Goal: Task Accomplishment & Management: Complete application form

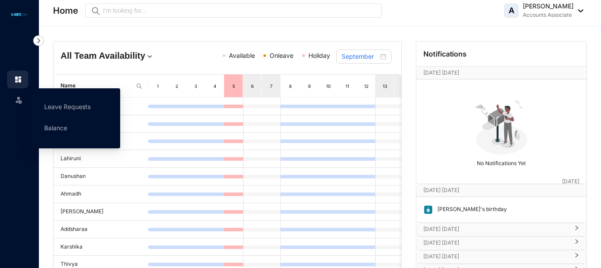
click at [18, 99] on img at bounding box center [18, 99] width 9 height 9
click at [91, 104] on link "Leave Requests" at bounding box center [67, 107] width 46 height 8
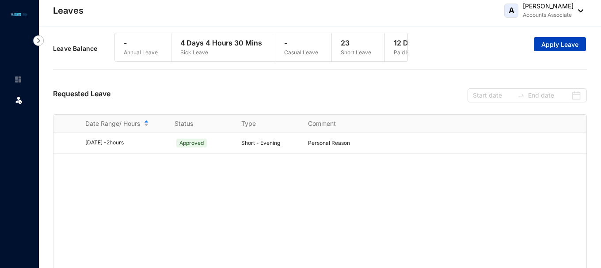
click at [555, 51] on button "Apply Leave" at bounding box center [560, 44] width 52 height 14
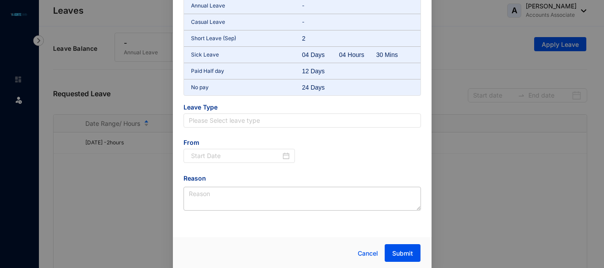
scroll to position [56, 0]
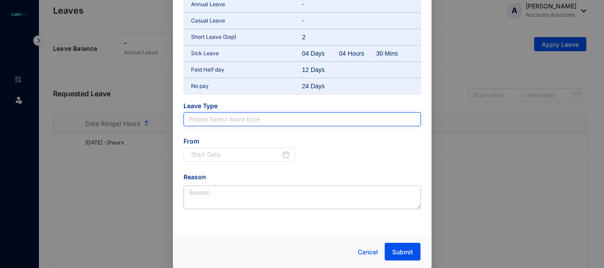
click at [288, 122] on input "search" at bounding box center [302, 119] width 227 height 13
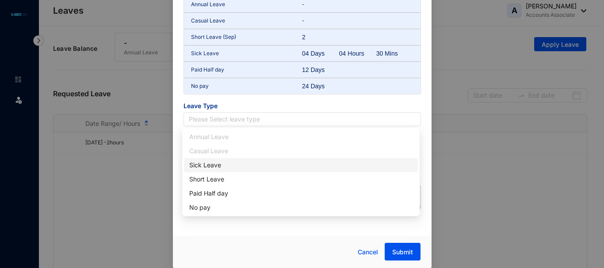
click at [214, 167] on div "Sick Leave" at bounding box center [300, 165] width 223 height 10
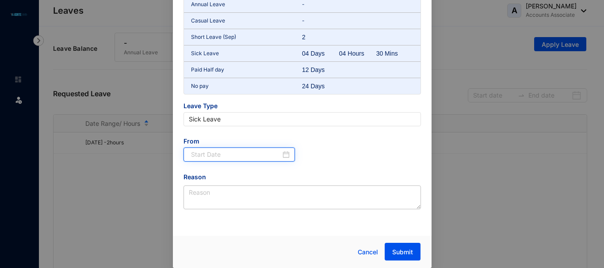
click at [222, 153] on input at bounding box center [236, 155] width 90 height 10
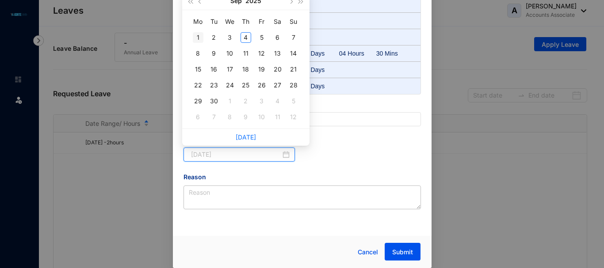
type input "[DATE]"
click at [198, 41] on div "1" at bounding box center [198, 37] width 11 height 11
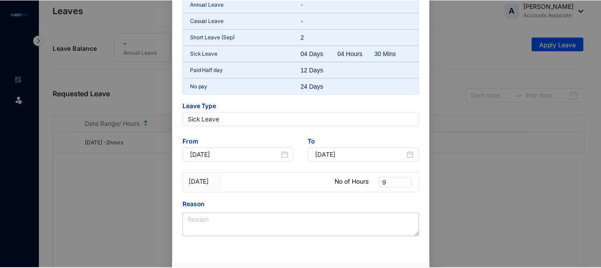
scroll to position [84, 0]
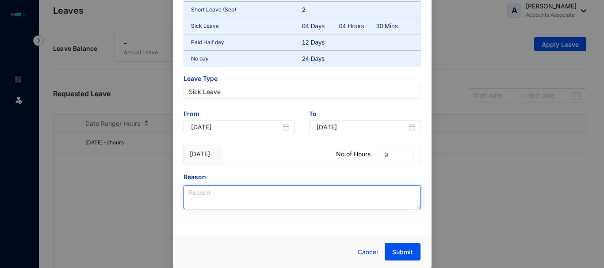
click at [232, 198] on textarea "Reason" at bounding box center [301, 198] width 237 height 24
paste textarea "[MEDICAL_DATA]"
type textarea "[MEDICAL_DATA]"
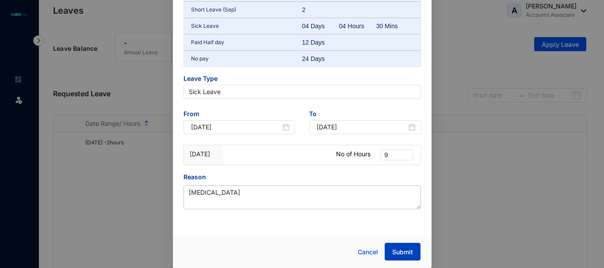
click at [392, 249] on span "Submit" at bounding box center [402, 252] width 21 height 9
